Goal: Information Seeking & Learning: Check status

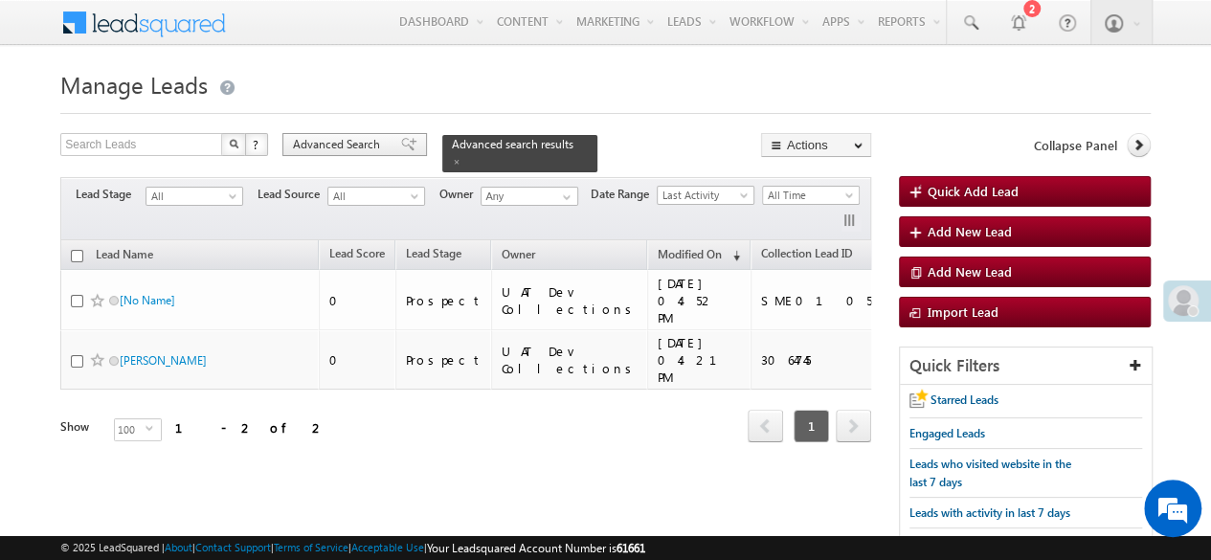
click at [335, 139] on span "Advanced Search" at bounding box center [339, 144] width 93 height 17
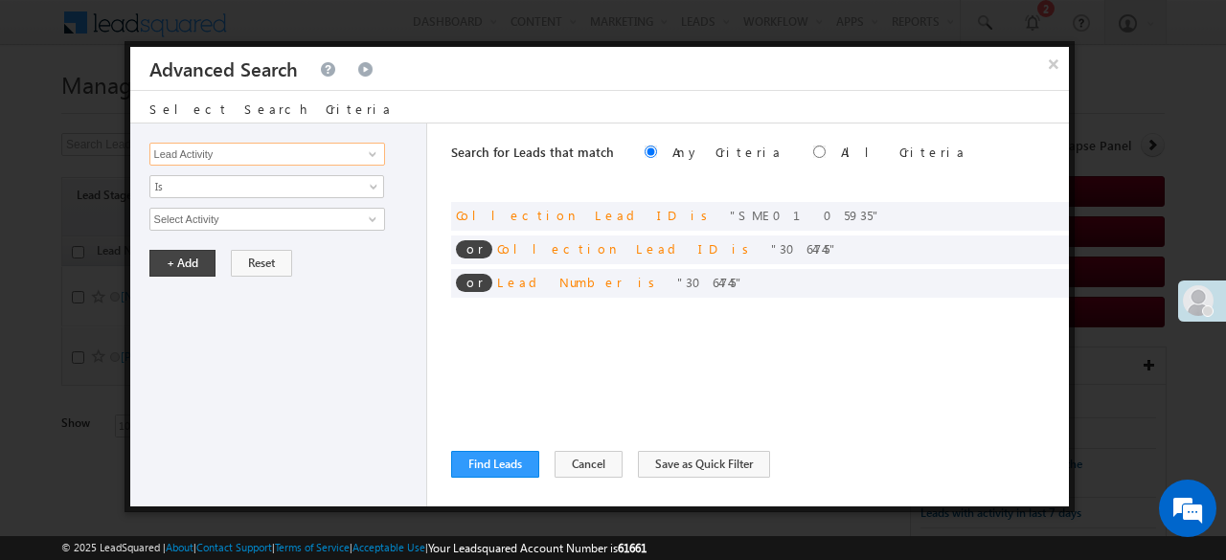
click at [228, 152] on input "Lead Activity" at bounding box center [267, 154] width 236 height 23
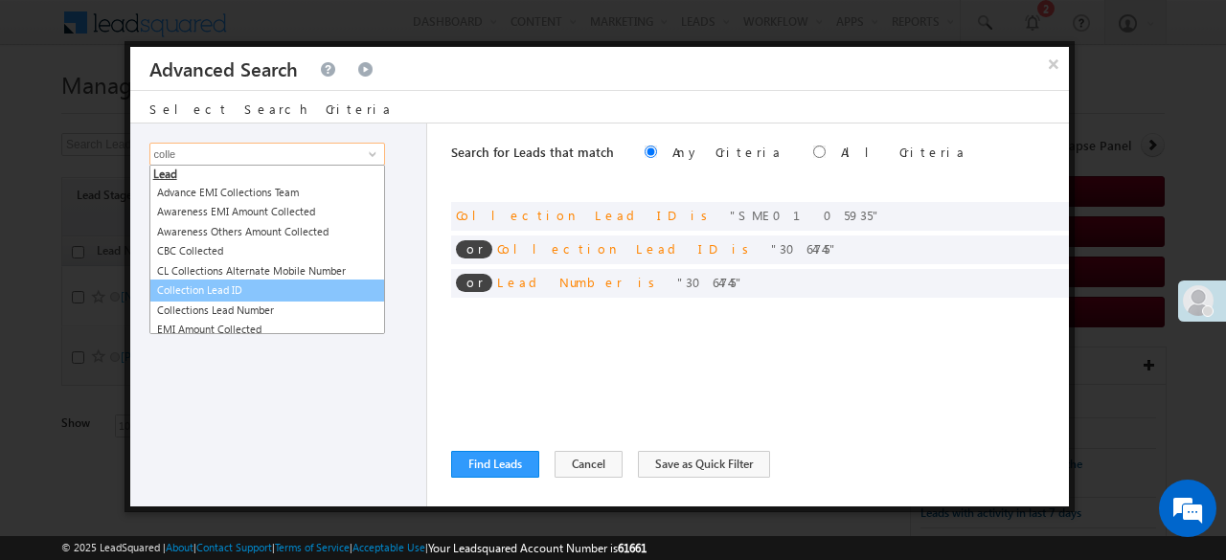
click at [222, 290] on link "Collection Lead ID" at bounding box center [267, 291] width 236 height 22
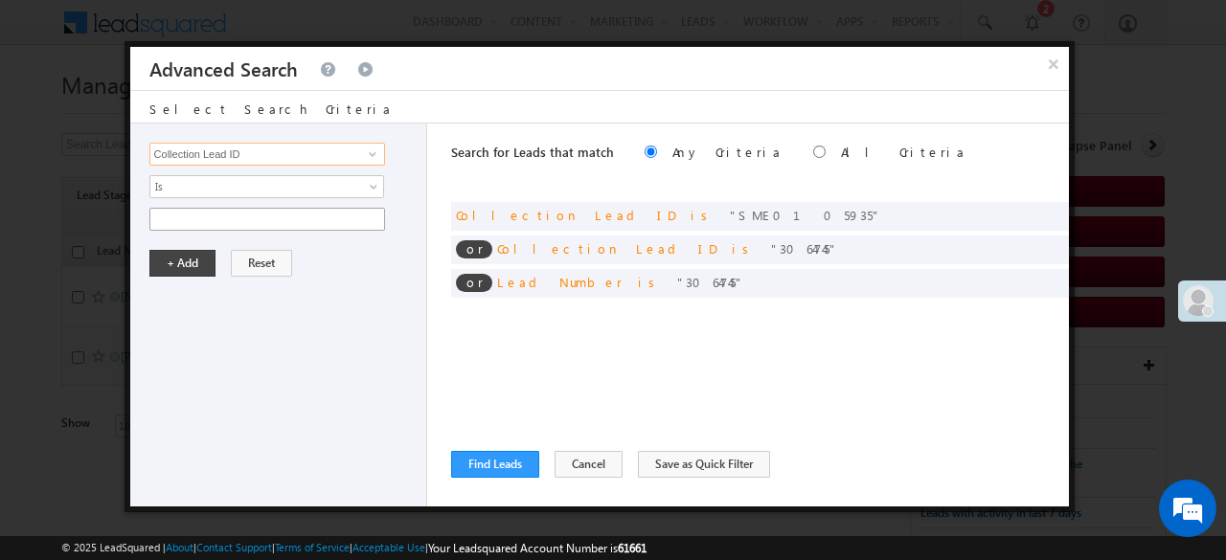
type input "Collection Lead ID"
click at [189, 215] on input "text" at bounding box center [267, 219] width 236 height 23
paste input "3068946"
type input "3068946"
click at [185, 256] on button "+ Add" at bounding box center [182, 263] width 66 height 27
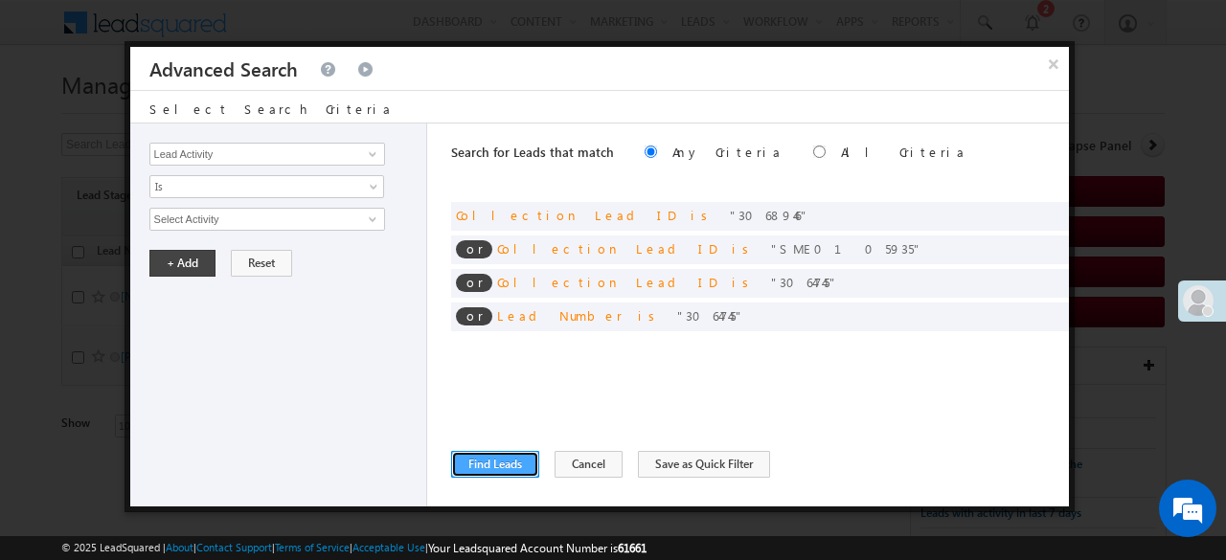
click at [470, 455] on button "Find Leads" at bounding box center [495, 464] width 88 height 27
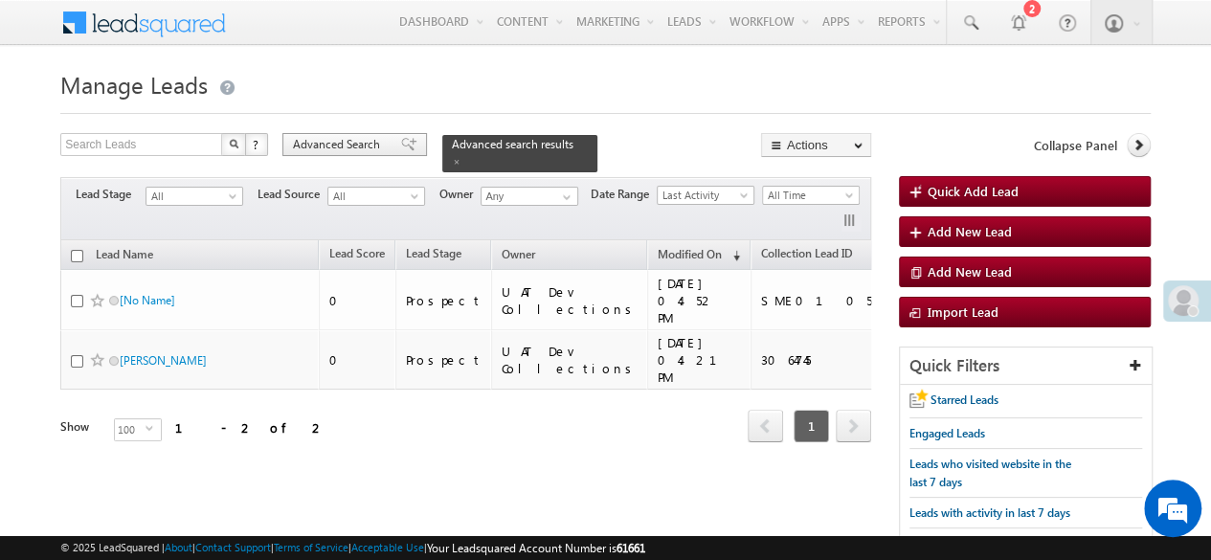
click at [362, 152] on span "Advanced Search" at bounding box center [339, 144] width 93 height 17
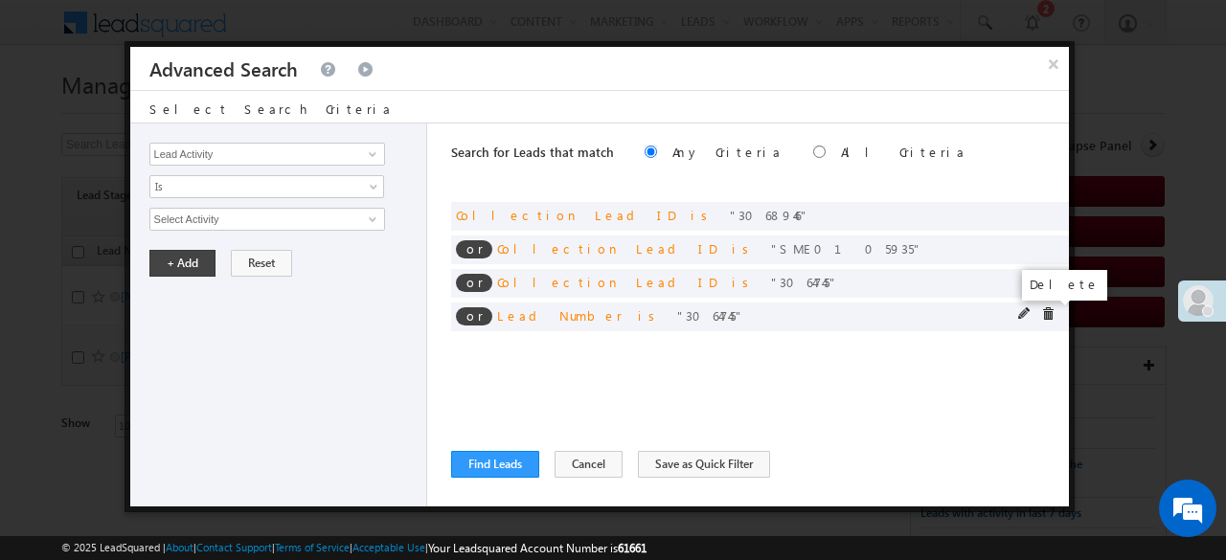
click at [1050, 309] on span at bounding box center [1047, 313] width 13 height 13
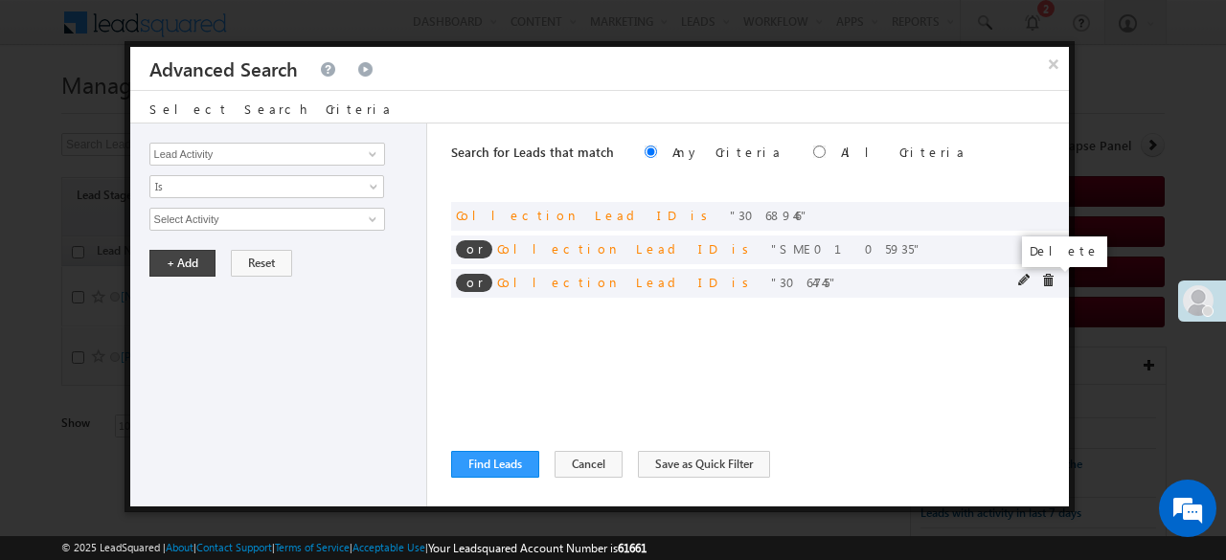
click at [1048, 282] on span at bounding box center [1047, 280] width 13 height 13
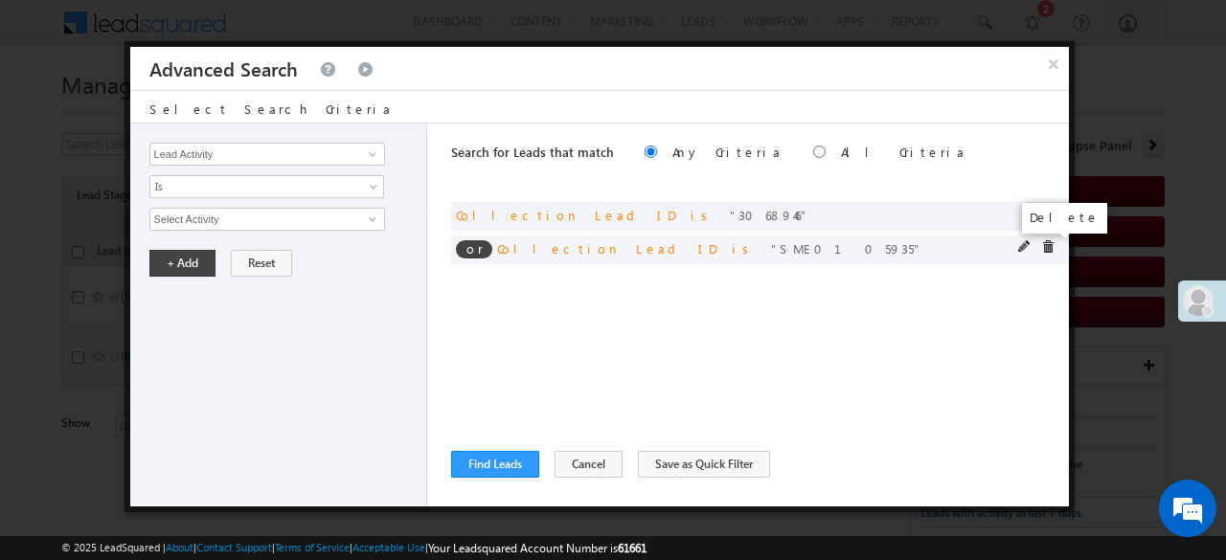
click at [1046, 247] on span at bounding box center [1047, 246] width 13 height 13
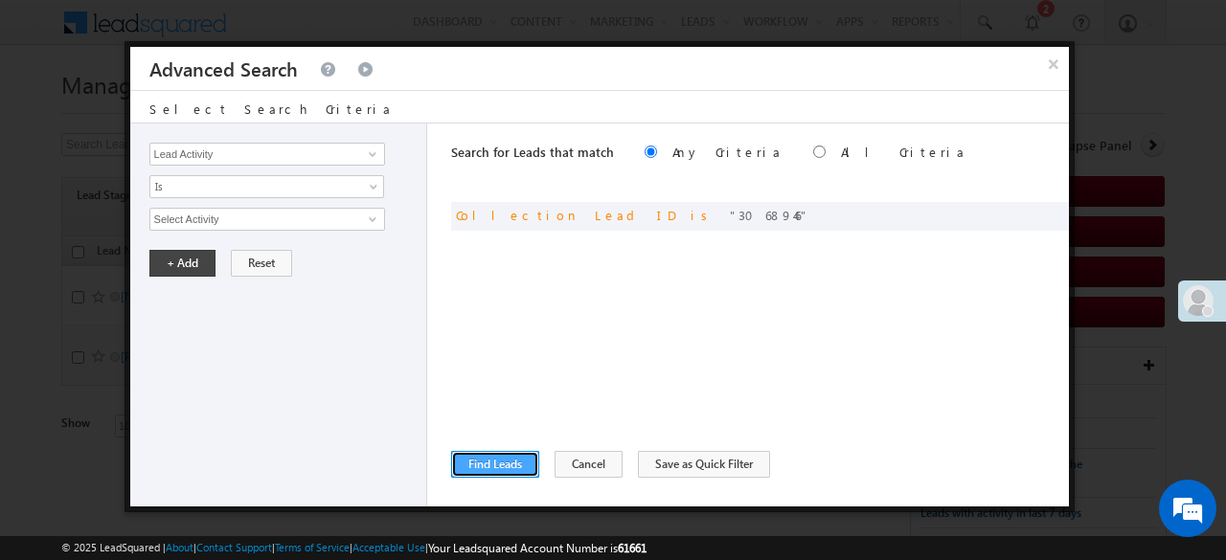
click at [487, 468] on button "Find Leads" at bounding box center [495, 464] width 88 height 27
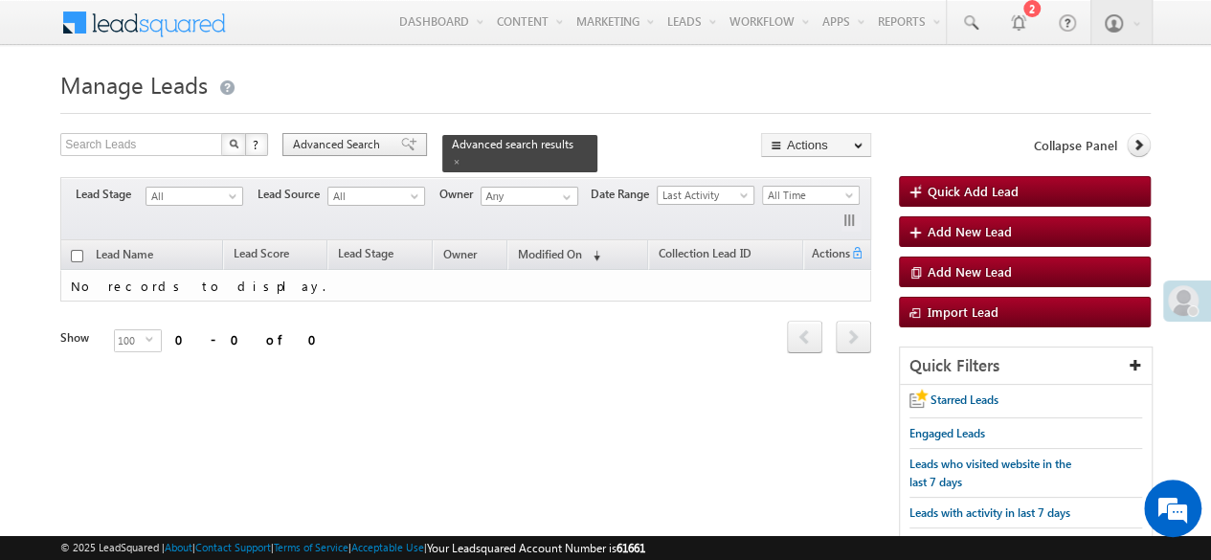
click at [366, 140] on span "Advanced Search" at bounding box center [339, 144] width 93 height 17
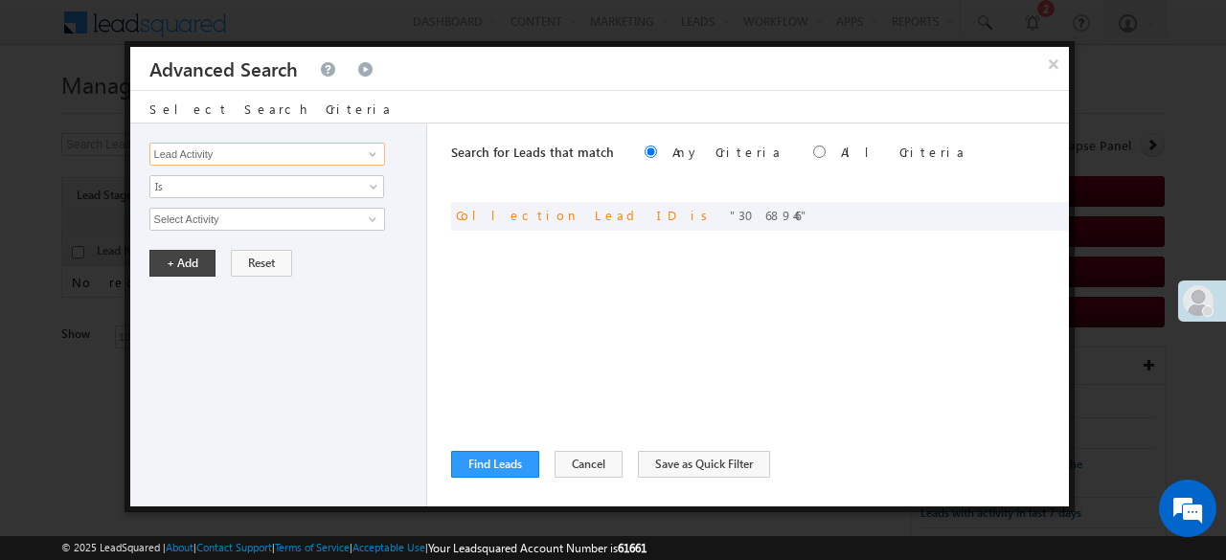
click at [292, 161] on input "Lead Activity" at bounding box center [267, 154] width 236 height 23
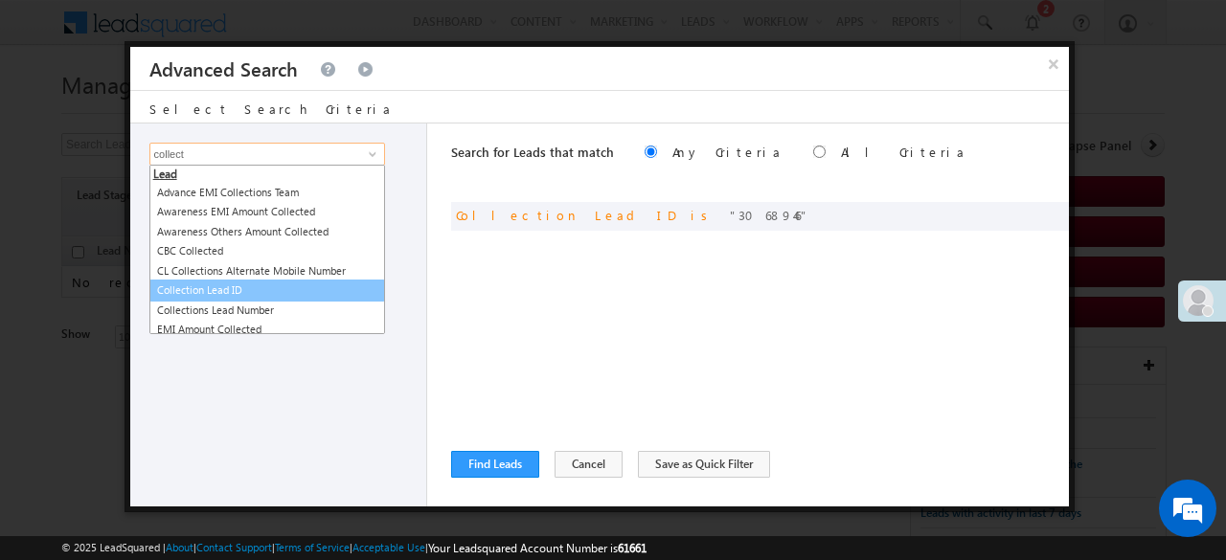
drag, startPoint x: 215, startPoint y: 302, endPoint x: 207, endPoint y: 288, distance: 15.9
click at [207, 288] on ul "Lead Advance EMI Collections Team Awareness EMI Amount Collected Awareness Othe…" at bounding box center [267, 249] width 236 height 169
click at [207, 288] on link "Collection Lead ID" at bounding box center [267, 291] width 236 height 22
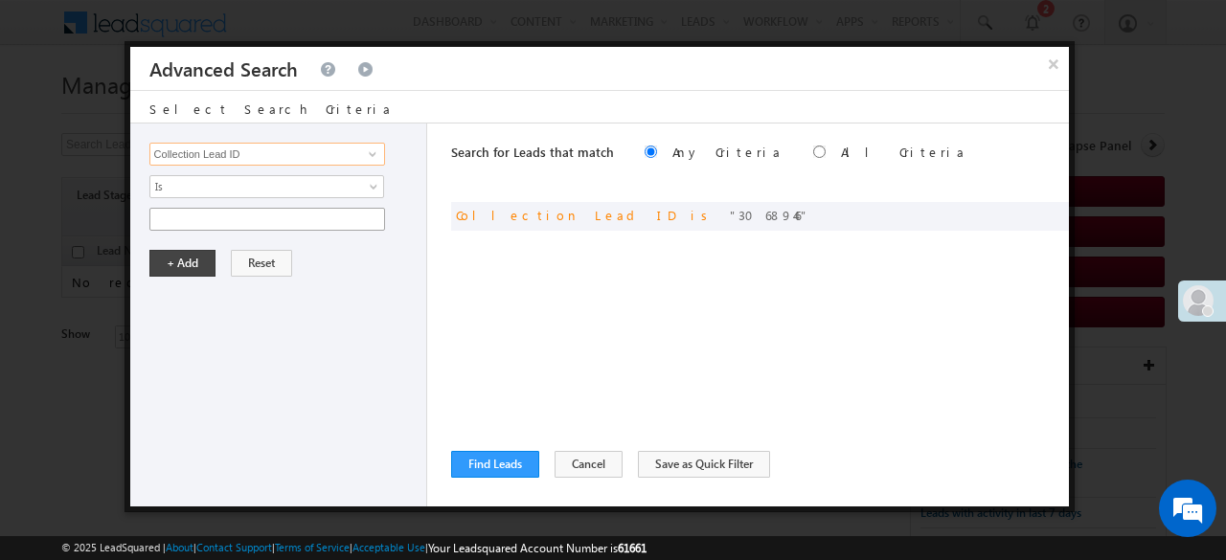
type input "Collection Lead ID"
click at [184, 215] on input "text" at bounding box center [267, 219] width 236 height 23
paste input "3068946"
click at [197, 261] on button "+ Add" at bounding box center [182, 263] width 66 height 27
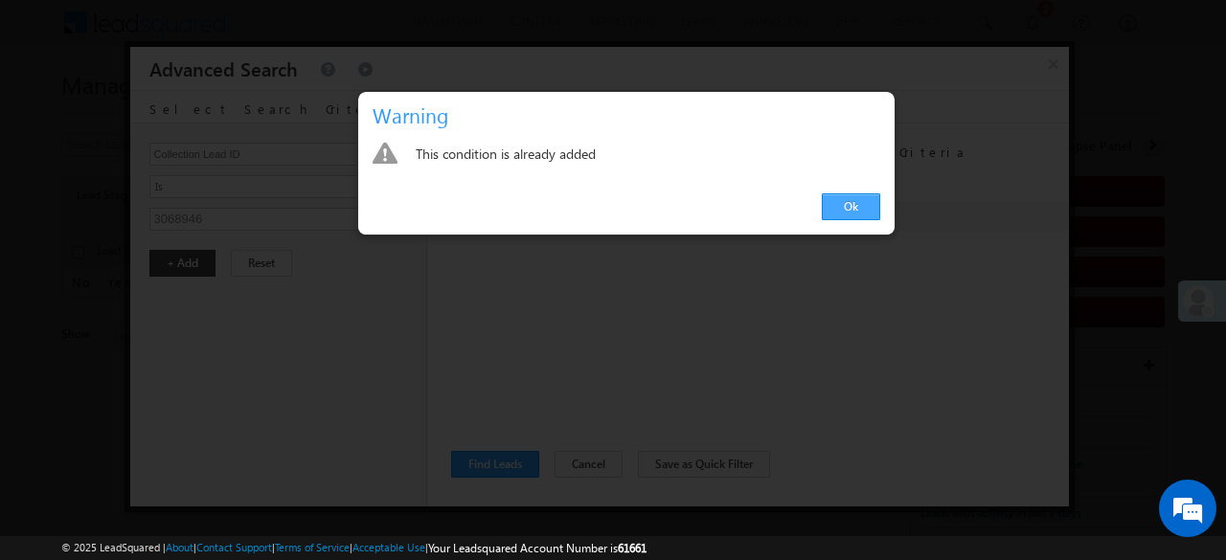
click at [836, 193] on link "Ok" at bounding box center [851, 206] width 58 height 27
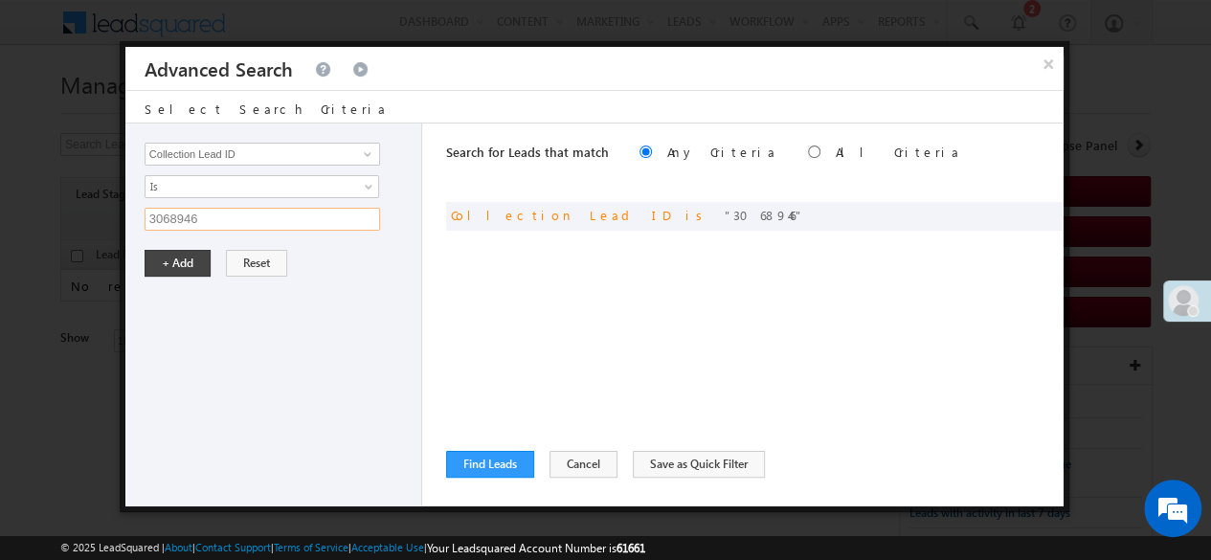
drag, startPoint x: 215, startPoint y: 223, endPoint x: 99, endPoint y: 225, distance: 115.9
click at [99, 225] on body "Menu Sandeep Behera naren der.b orlak unta@ weriz e.com" at bounding box center [605, 289] width 1211 height 578
paste input "4745"
type input "3064745"
click at [183, 262] on button "+ Add" at bounding box center [178, 263] width 66 height 27
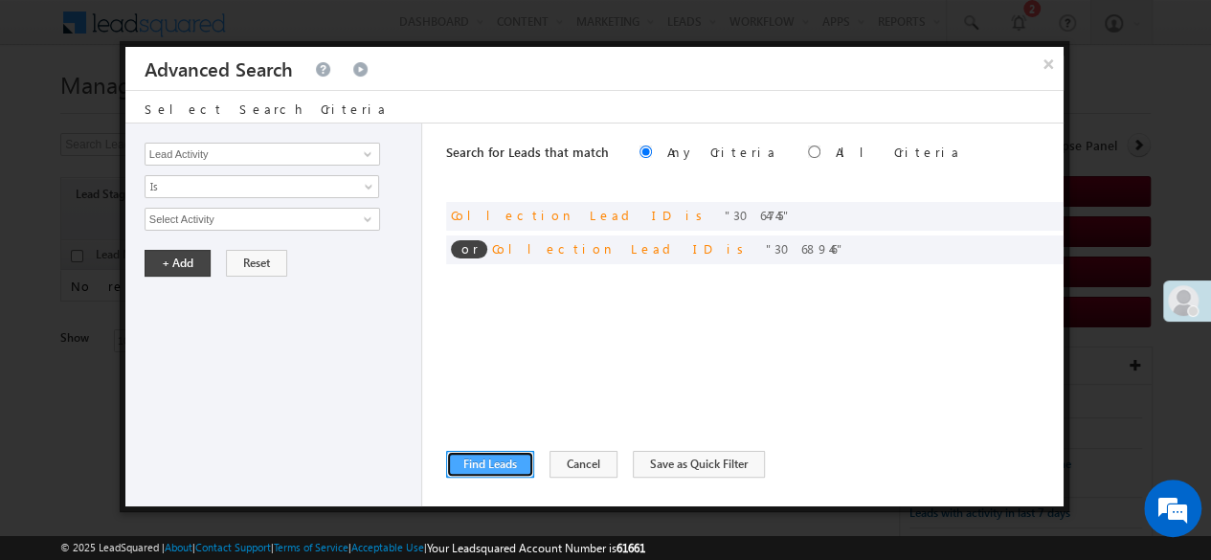
click at [477, 459] on button "Find Leads" at bounding box center [490, 464] width 88 height 27
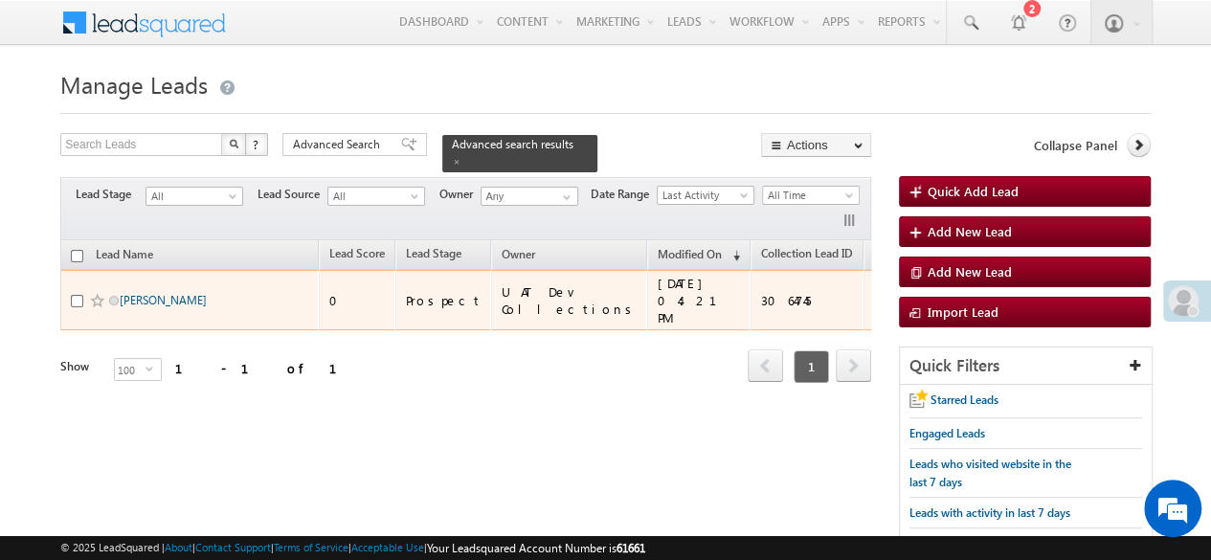
click at [202, 293] on link "SAMRIDHI CHAUHAN" at bounding box center [163, 300] width 87 height 14
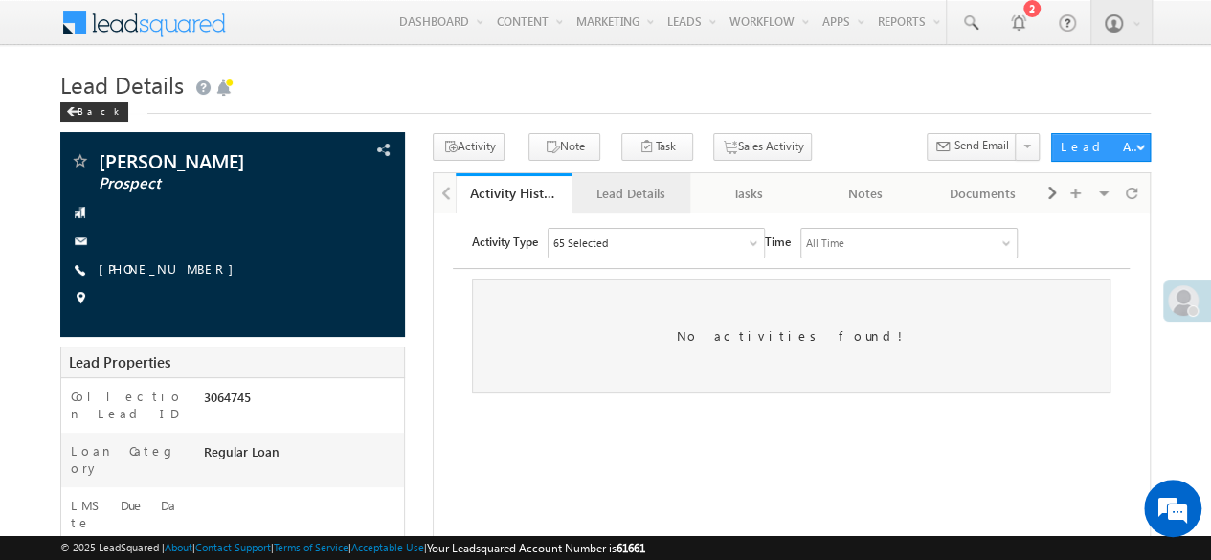
click at [601, 200] on div "Lead Details" at bounding box center [630, 193] width 85 height 23
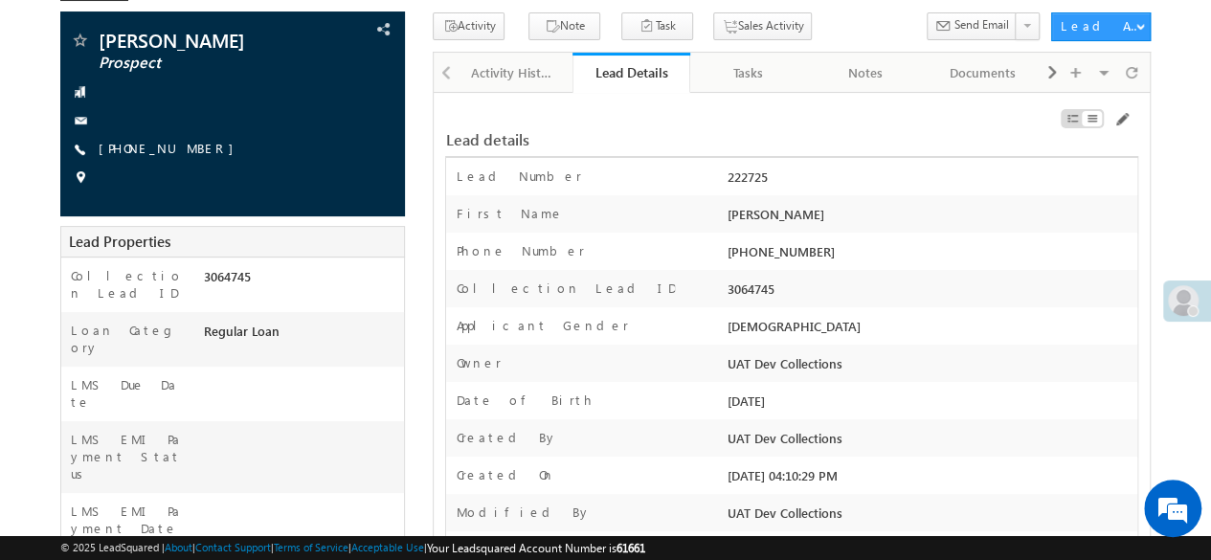
scroll to position [110, 0]
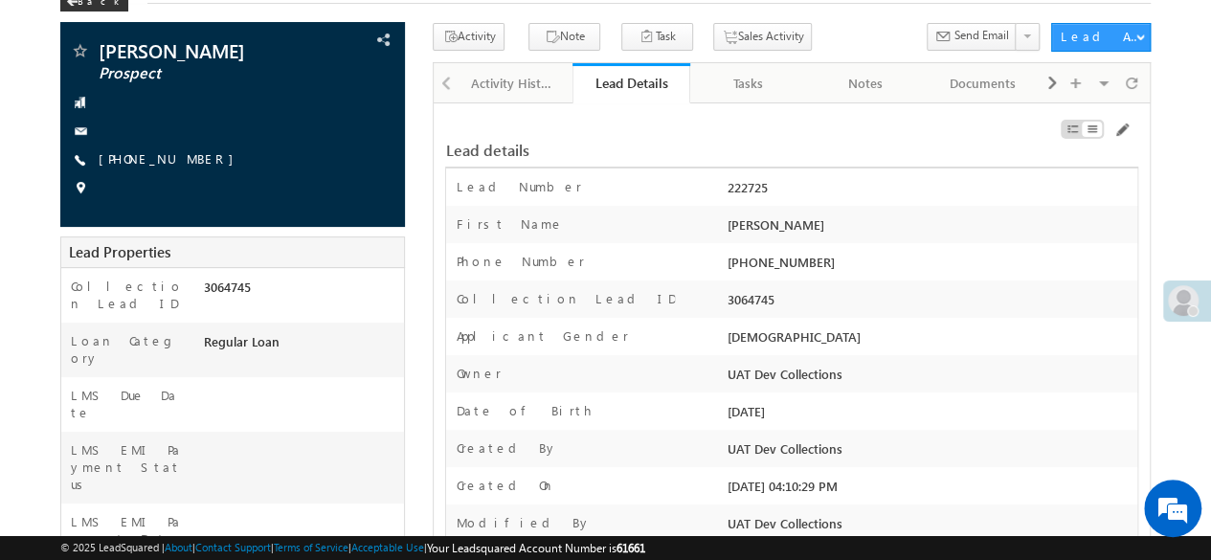
drag, startPoint x: 855, startPoint y: 220, endPoint x: 728, endPoint y: 216, distance: 127.4
click at [728, 216] on div "SAMRIDHI CHAUHAN" at bounding box center [930, 228] width 415 height 27
copy div "SAMRIDHI CHAUHAN"
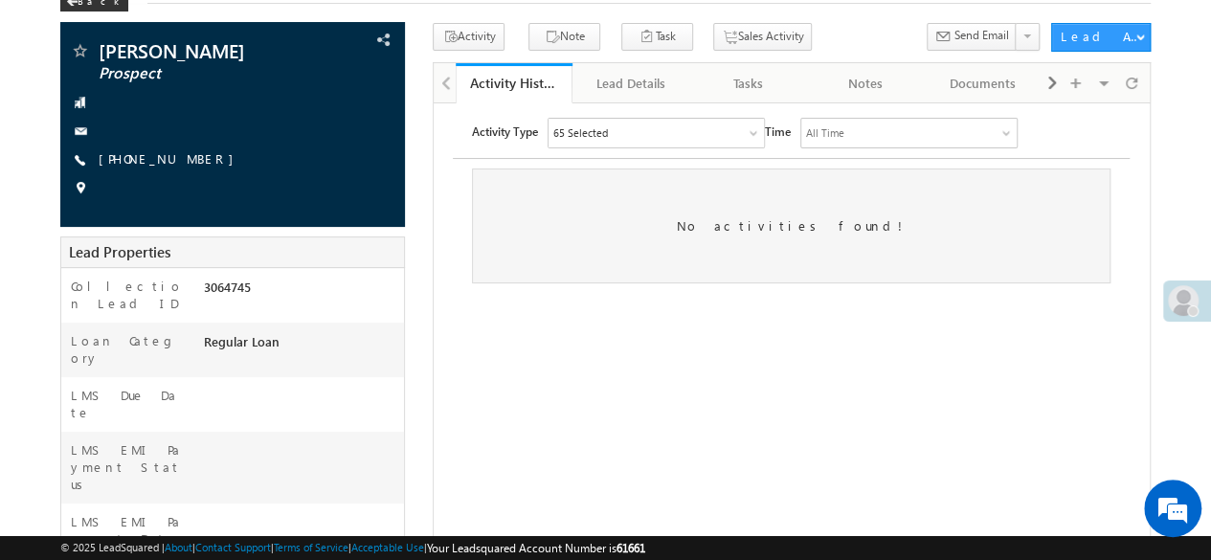
click at [632, 89] on div "Lead Details" at bounding box center [630, 83] width 85 height 23
